Goal: Task Accomplishment & Management: Use online tool/utility

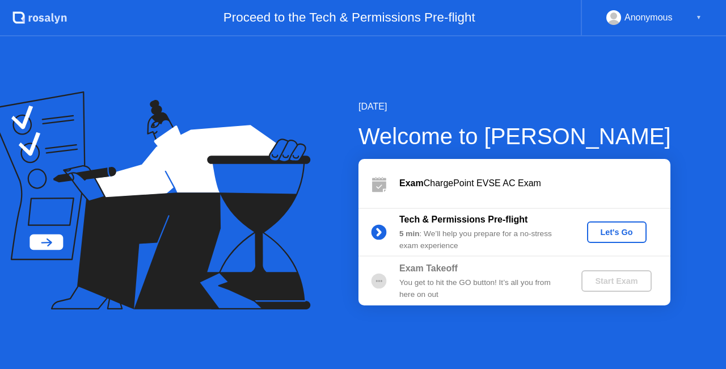
click at [622, 225] on button "Let's Go" at bounding box center [617, 232] width 60 height 22
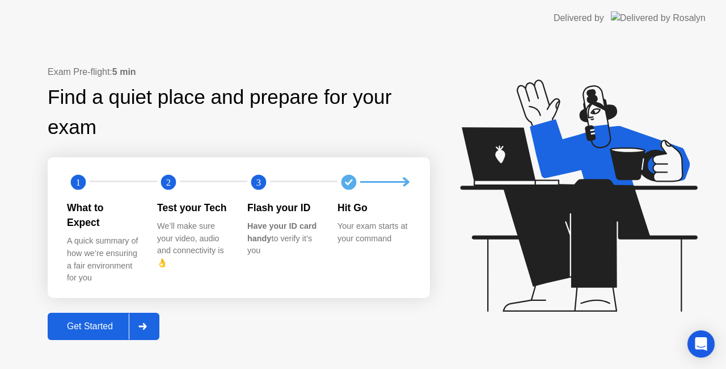
click at [141, 320] on div at bounding box center [142, 326] width 27 height 26
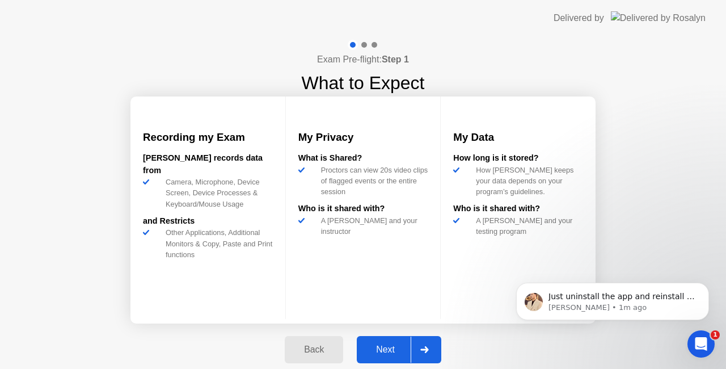
click at [381, 344] on div "Next" at bounding box center [385, 349] width 51 height 10
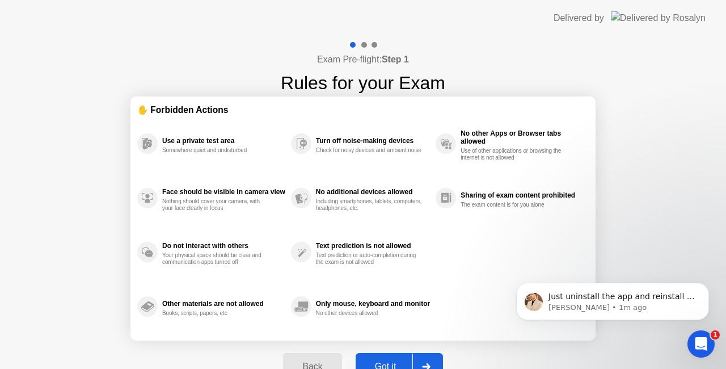
click at [381, 356] on button "Got it" at bounding box center [399, 366] width 87 height 27
select select "**********"
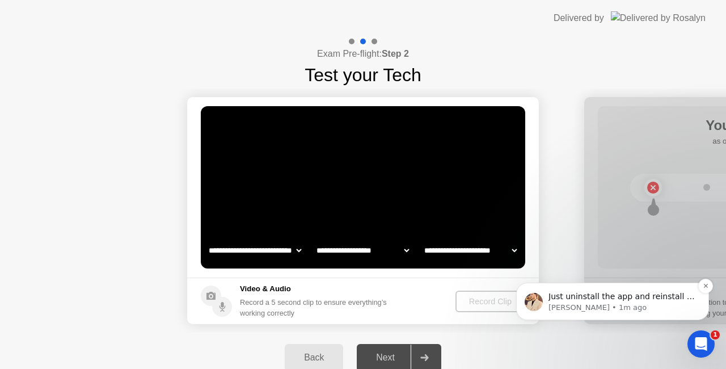
click at [659, 299] on span "Just uninstall the app and reinstall it after a computer restart." at bounding box center [622, 302] width 146 height 20
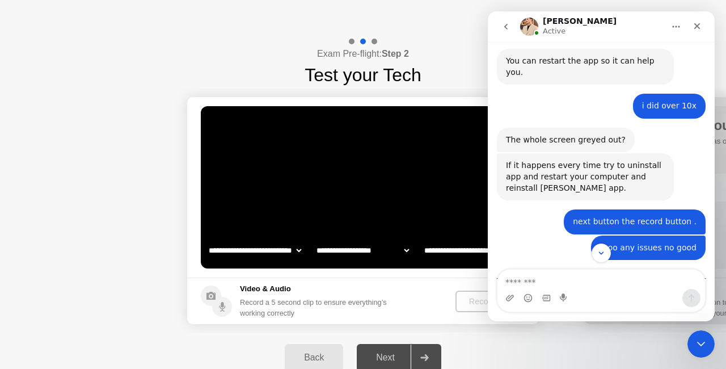
scroll to position [2, 0]
click at [695, 36] on div "Intercom messenger" at bounding box center [697, 27] width 20 height 22
click at [692, 32] on div "Close" at bounding box center [697, 26] width 20 height 20
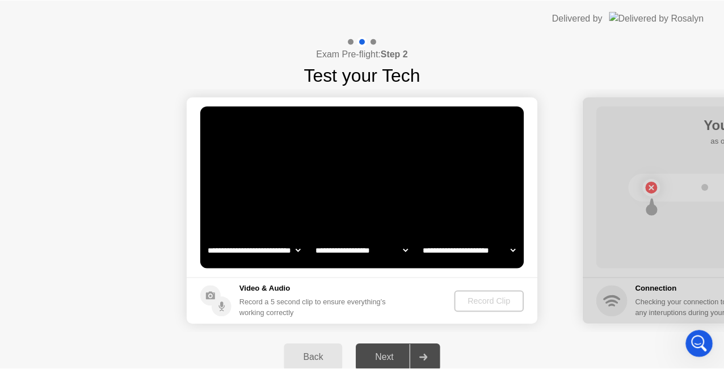
scroll to position [1316, 0]
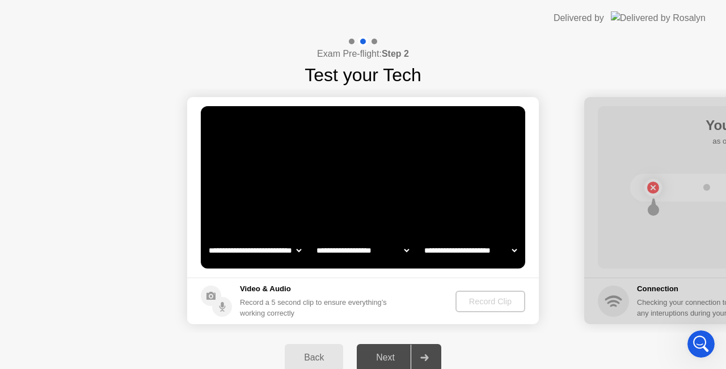
click at [398, 352] on div "Next" at bounding box center [385, 357] width 51 height 10
click at [428, 353] on div at bounding box center [424, 357] width 27 height 26
click at [371, 250] on select "**********" at bounding box center [362, 250] width 97 height 23
drag, startPoint x: 516, startPoint y: 5, endPoint x: 543, endPoint y: 4, distance: 26.1
click at [517, 5] on header "Delivered by" at bounding box center [363, 18] width 726 height 36
